Goal: Find specific page/section: Find specific page/section

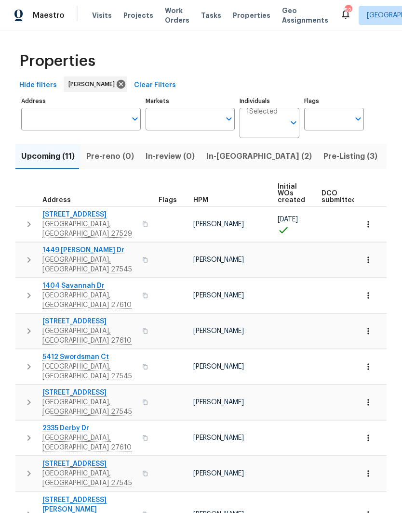
click at [64, 114] on input "Address" at bounding box center [73, 119] width 105 height 23
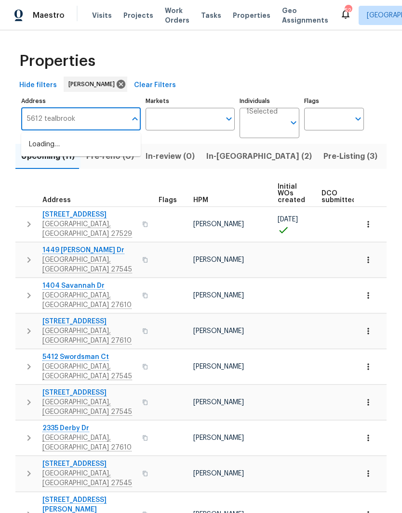
type input "5612 tealbrook"
click at [47, 151] on li "5612 Tealbrook Dr Raleigh NC 27610" at bounding box center [80, 150] width 119 height 26
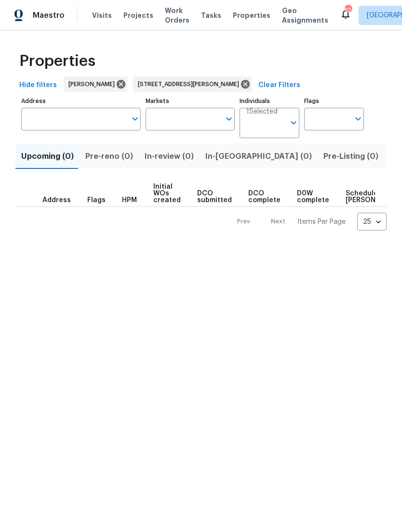
type input "5612 Tealbrook Dr Raleigh NC 27610"
click at [390, 156] on span "Listed (1)" at bounding box center [407, 156] width 35 height 13
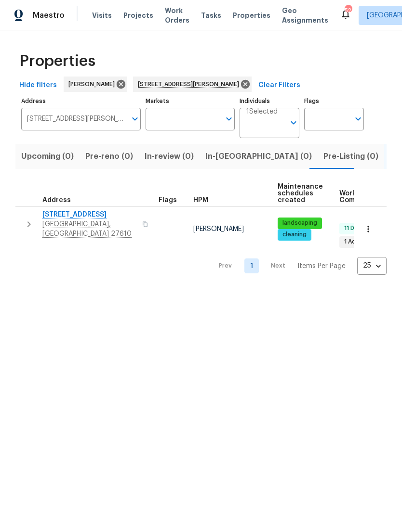
click at [61, 216] on span "5612 Tealbrook Dr" at bounding box center [89, 215] width 94 height 10
click at [369, 224] on icon "button" at bounding box center [368, 229] width 10 height 10
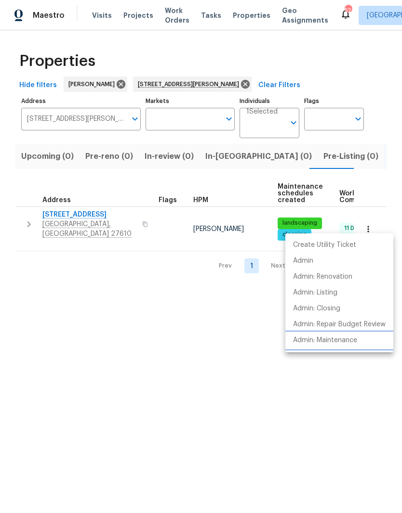
click at [322, 343] on p "Admin: Maintenance" at bounding box center [325, 341] width 64 height 10
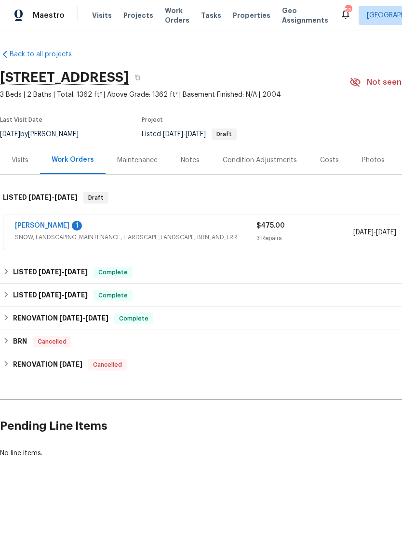
click at [188, 163] on div "Notes" at bounding box center [190, 161] width 19 height 10
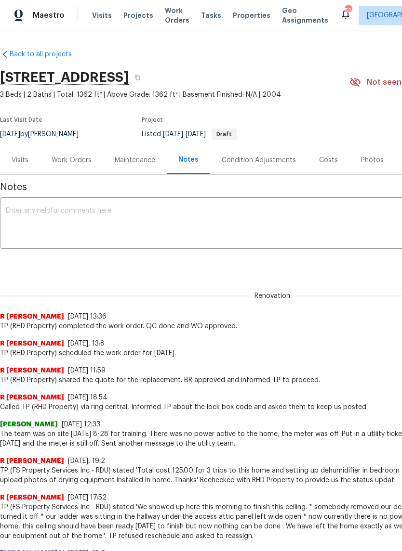
click at [68, 164] on div "Work Orders" at bounding box center [72, 161] width 40 height 10
